Goal: Task Accomplishment & Management: Complete application form

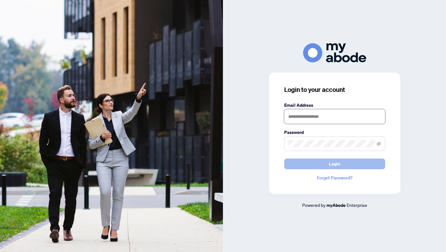
type input "**********"
click at [332, 163] on span "Login" at bounding box center [334, 164] width 11 height 10
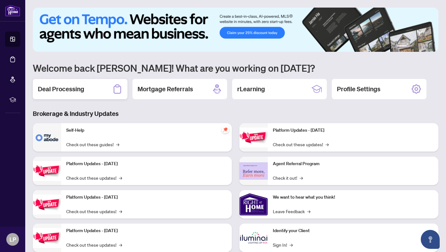
click at [84, 93] on div "Deal Processing" at bounding box center [80, 89] width 95 height 20
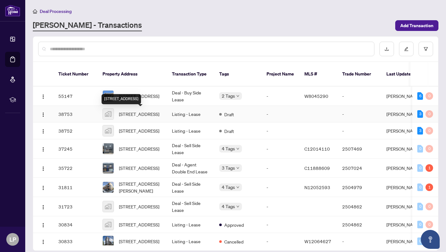
click at [141, 100] on div "[STREET_ADDRESS]" at bounding box center [121, 99] width 39 height 10
click at [142, 96] on span "[STREET_ADDRESS]" at bounding box center [139, 95] width 40 height 7
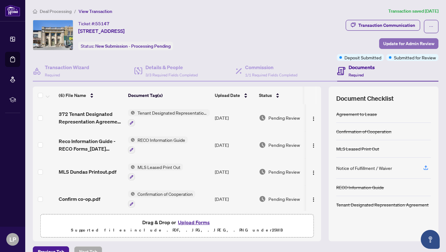
click at [409, 47] on span "Update for Admin Review" at bounding box center [408, 44] width 51 height 10
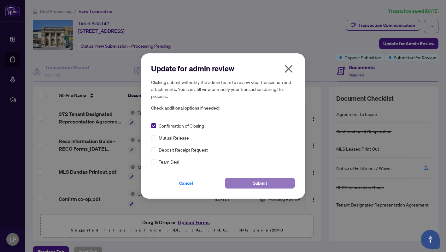
click at [240, 182] on button "Submit" at bounding box center [260, 183] width 70 height 11
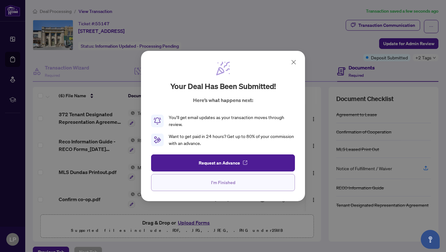
click at [234, 186] on span "I'm Finished" at bounding box center [223, 182] width 24 height 10
